Goal: Transaction & Acquisition: Purchase product/service

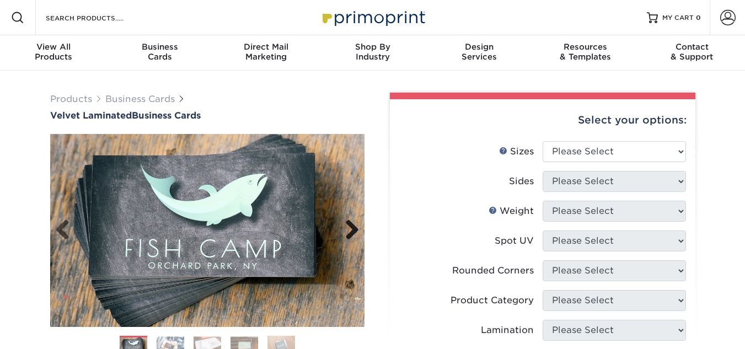
click at [350, 228] on link "Next" at bounding box center [348, 230] width 22 height 22
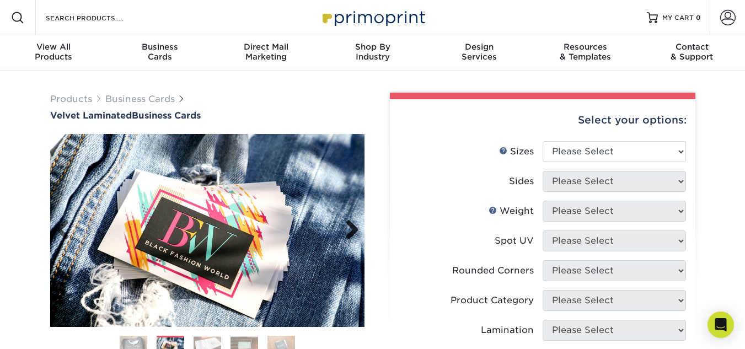
click at [356, 230] on link "Next" at bounding box center [348, 230] width 22 height 22
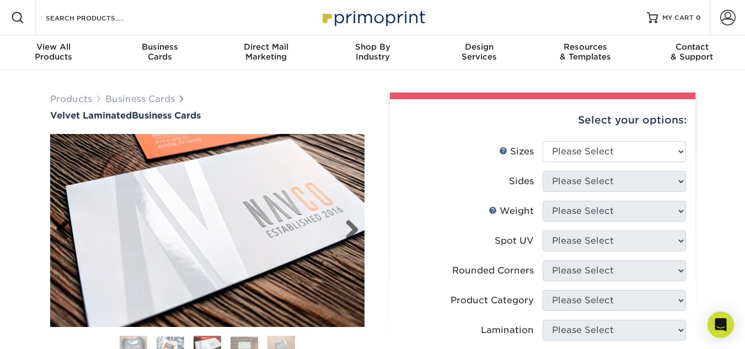
click at [70, 230] on link "Previous" at bounding box center [67, 230] width 22 height 22
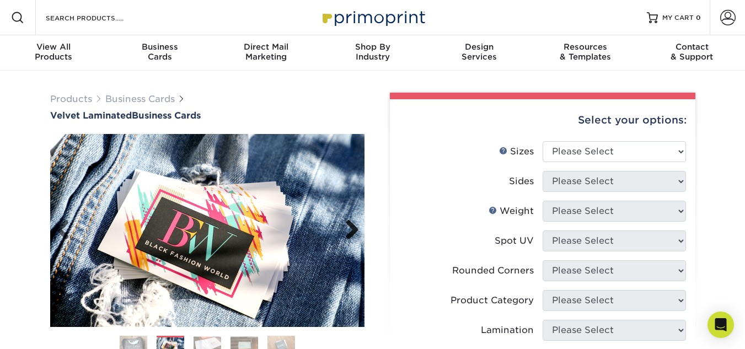
click at [353, 230] on link "Next" at bounding box center [348, 230] width 22 height 22
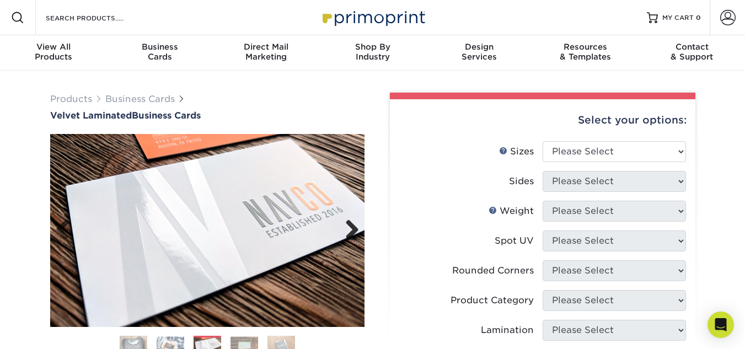
click at [356, 230] on link "Next" at bounding box center [348, 230] width 22 height 22
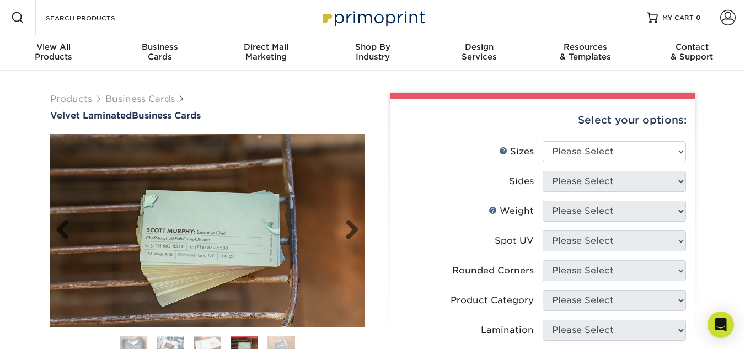
click at [359, 228] on img at bounding box center [207, 230] width 314 height 193
click at [354, 227] on link "Next" at bounding box center [348, 230] width 22 height 22
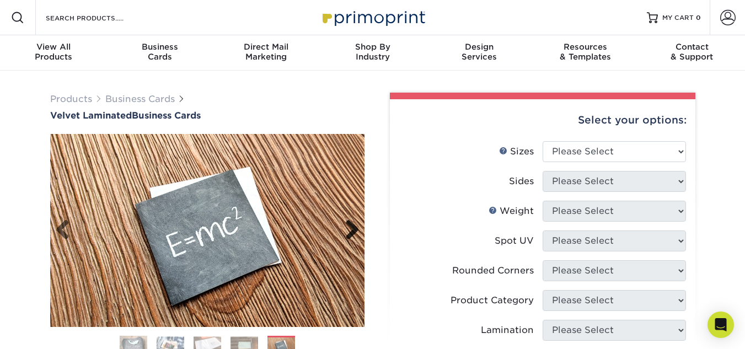
click at [356, 228] on link "Next" at bounding box center [348, 230] width 22 height 22
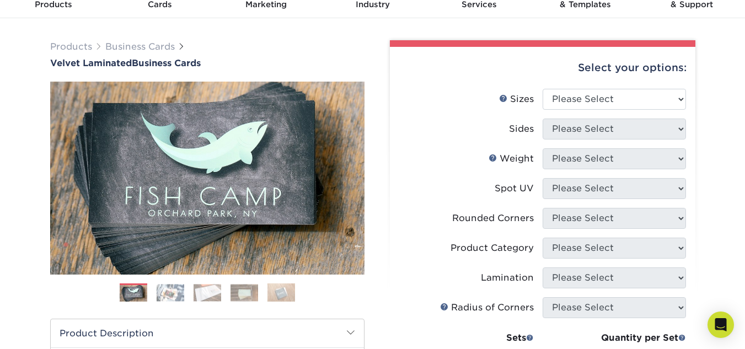
scroll to position [74, 0]
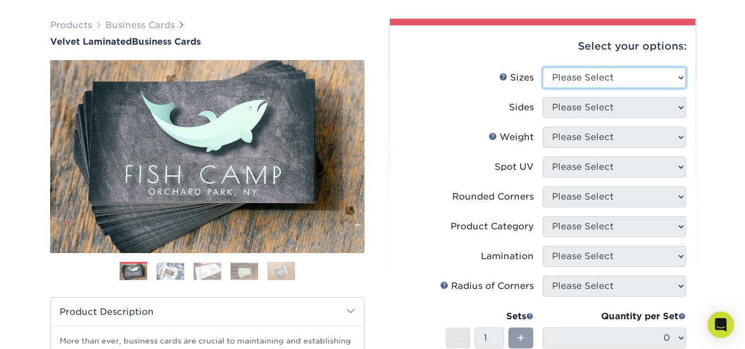
click at [659, 74] on select "Please Select 1.5" x 3.5" - Mini 1.75" x 3.5" - Mini 2" x 2" - Square 2" x 3" -…" at bounding box center [613, 77] width 143 height 21
select select "2.00x3.50"
click at [542, 67] on select "Please Select 1.5" x 3.5" - Mini 1.75" x 3.5" - Mini 2" x 2" - Square 2" x 3" -…" at bounding box center [613, 77] width 143 height 21
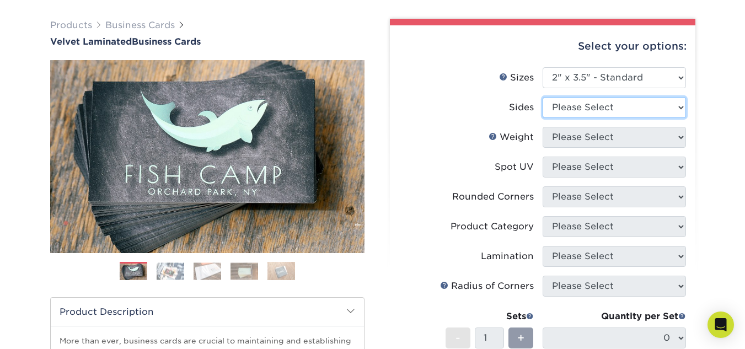
click at [628, 105] on select "Please Select Print Both Sides Print Front Only" at bounding box center [613, 107] width 143 height 21
select select "32d3c223-f82c-492b-b915-ba065a00862f"
click at [542, 97] on select "Please Select Print Both Sides Print Front Only" at bounding box center [613, 107] width 143 height 21
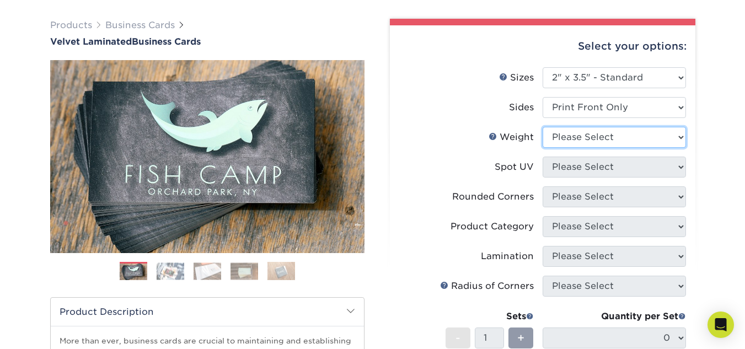
click at [644, 141] on select "Please Select 16PT" at bounding box center [613, 137] width 143 height 21
select select "16PT"
click at [542, 127] on select "Please Select 16PT" at bounding box center [613, 137] width 143 height 21
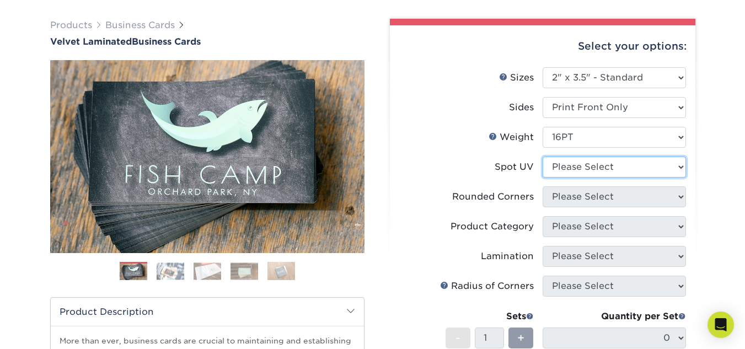
click at [604, 170] on select "Please Select No Spot UV Front Only" at bounding box center [613, 167] width 143 height 21
select select "3"
click at [542, 157] on select "Please Select No Spot UV Front Only" at bounding box center [613, 167] width 143 height 21
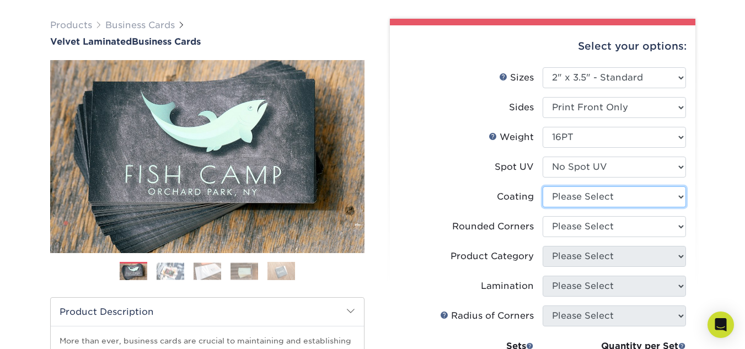
click at [592, 198] on select at bounding box center [613, 196] width 143 height 21
click at [712, 202] on div "Products Business Cards Velvet Laminated Business Cards Previous Next" at bounding box center [372, 301] width 745 height 608
click at [658, 206] on select at bounding box center [613, 196] width 143 height 21
select select "3e7618de-abca-4bda-9f97-8b9129e913d8"
click at [542, 186] on select at bounding box center [613, 196] width 143 height 21
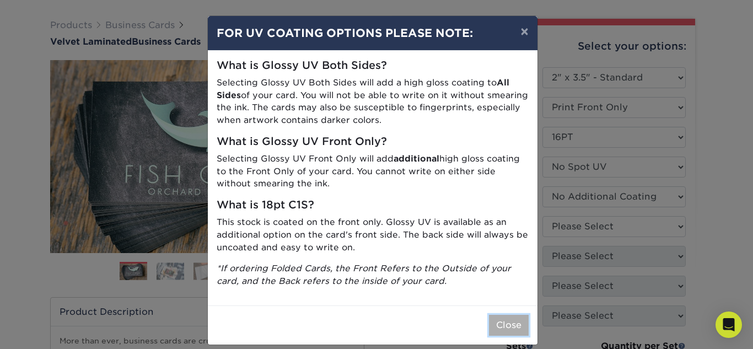
click at [504, 325] on button "Close" at bounding box center [509, 325] width 40 height 21
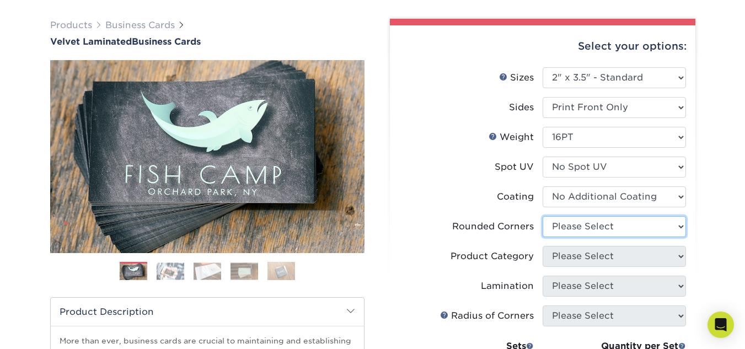
click at [659, 227] on select "Please Select Yes - Round 2 Corners Yes - Round 4 Corners No" at bounding box center [613, 226] width 143 height 21
select select "0"
click at [542, 216] on select "Please Select Yes - Round 2 Corners Yes - Round 4 Corners No" at bounding box center [613, 226] width 143 height 21
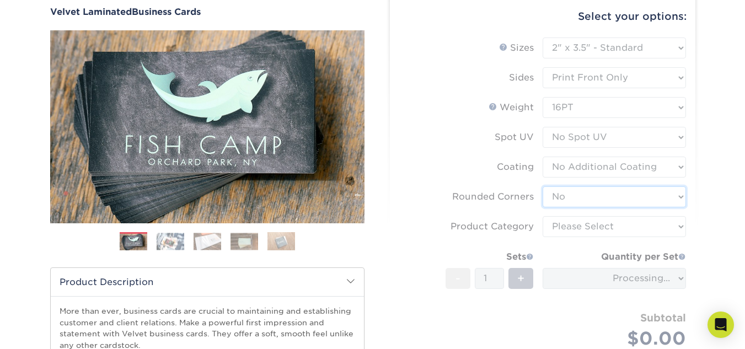
scroll to position [109, 0]
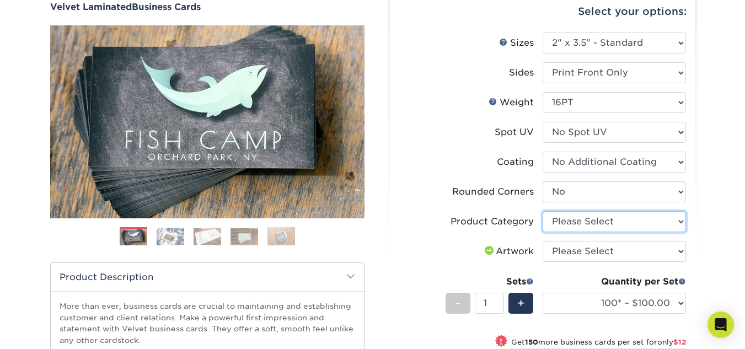
click at [659, 227] on select "Please Select Business Cards" at bounding box center [613, 221] width 143 height 21
select select "3b5148f1-0588-4f88-a218-97bcfdce65c1"
click at [542, 211] on select "Please Select Business Cards" at bounding box center [613, 221] width 143 height 21
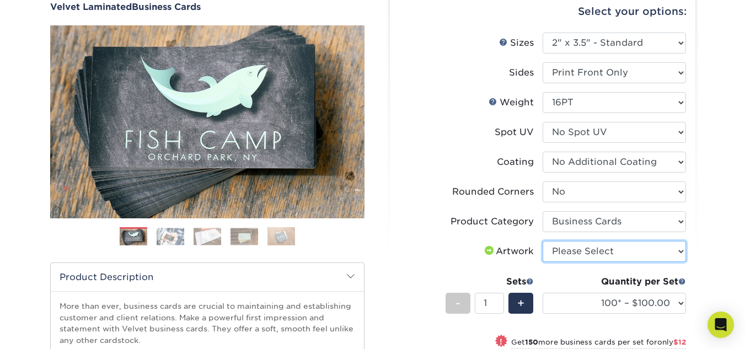
click at [663, 255] on select "Please Select I will upload files I need a design - $100" at bounding box center [613, 251] width 143 height 21
select select "upload"
click at [542, 241] on select "Please Select I will upload files I need a design - $100" at bounding box center [613, 251] width 143 height 21
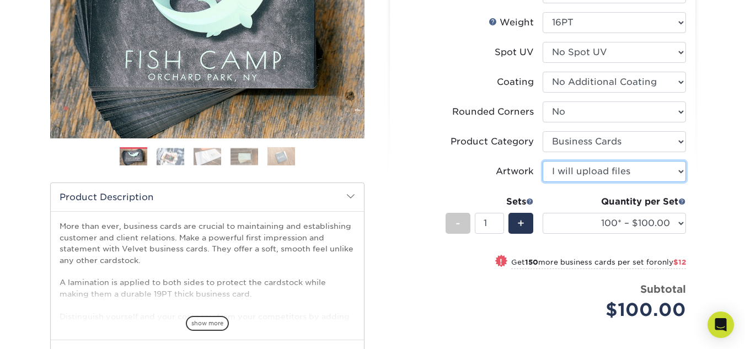
scroll to position [204, 0]
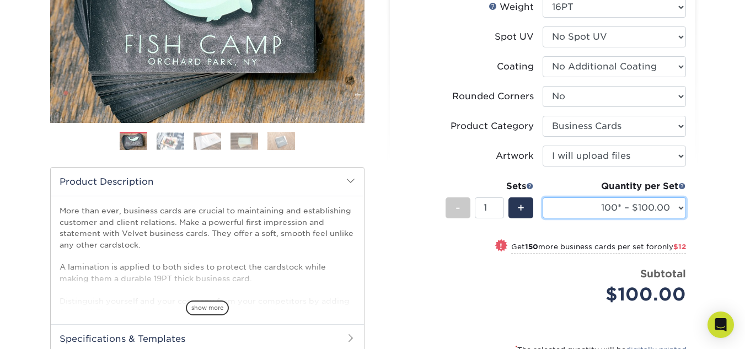
click at [673, 206] on select "100* – $100.00 250* – $112.00 500 – $120.00 1000 – $156.00 2500 – $307.00 5000 …" at bounding box center [613, 207] width 143 height 21
click at [718, 234] on div "Products Business Cards Velvet Laminated Business Cards Previous Next" at bounding box center [372, 180] width 745 height 627
